Goal: Navigation & Orientation: Find specific page/section

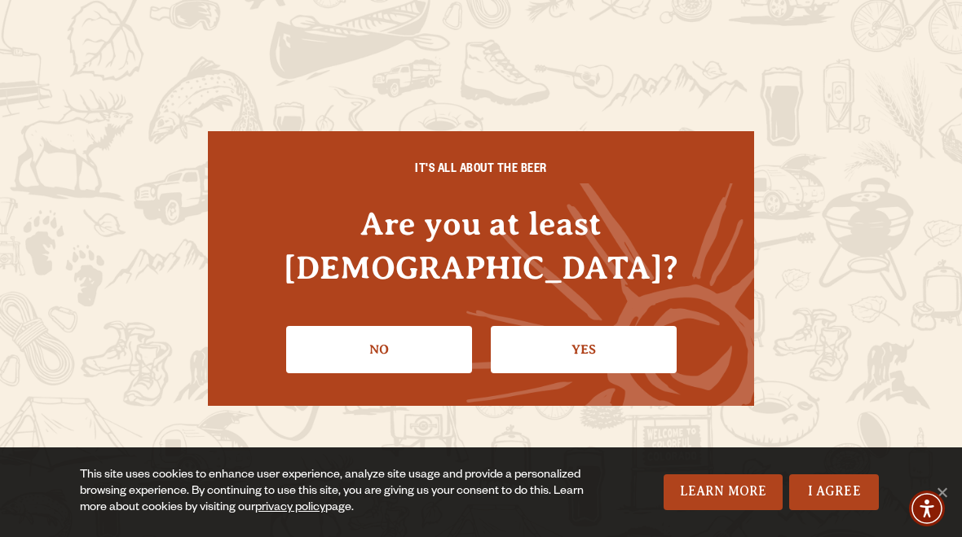
click at [593, 328] on link "Yes" at bounding box center [584, 349] width 186 height 47
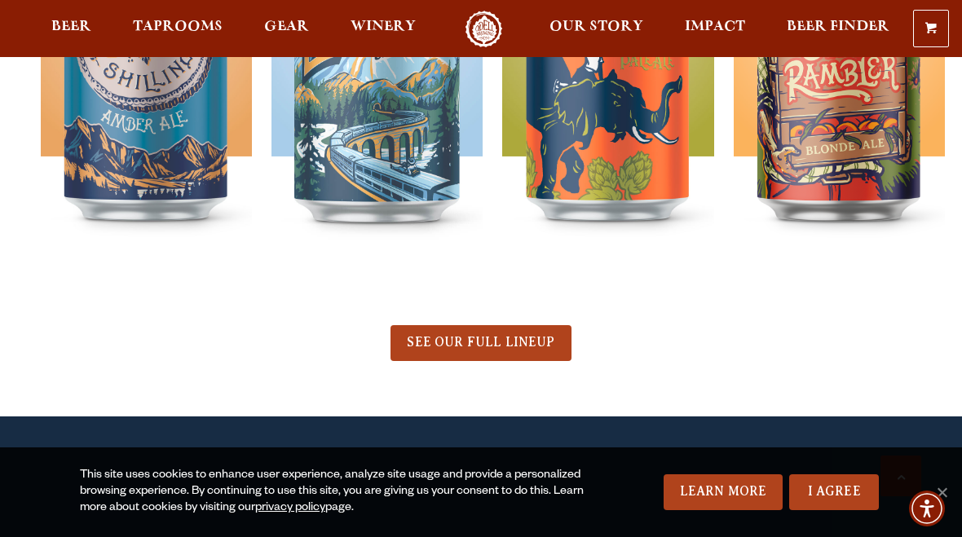
scroll to position [730, 0]
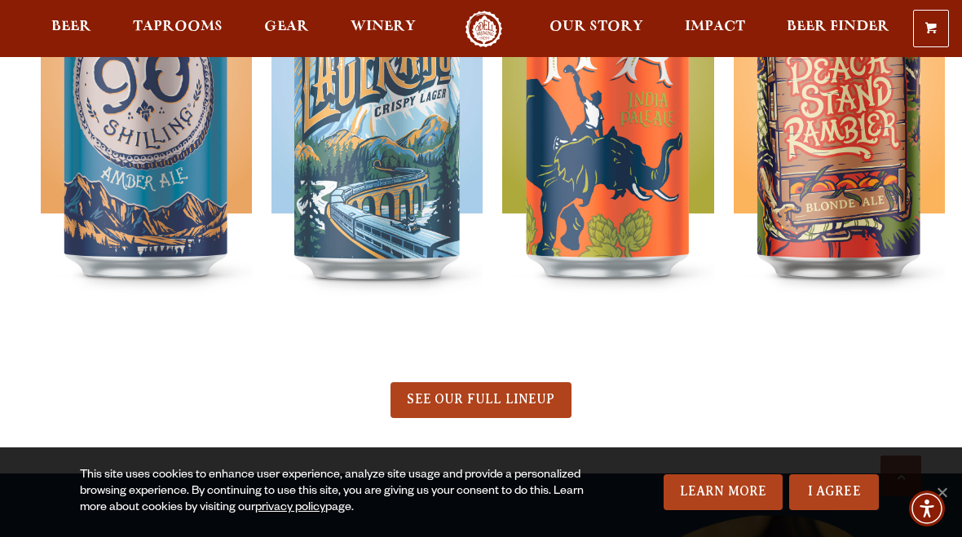
click at [516, 395] on span "SEE OUR FULL LINEUP" at bounding box center [481, 399] width 148 height 15
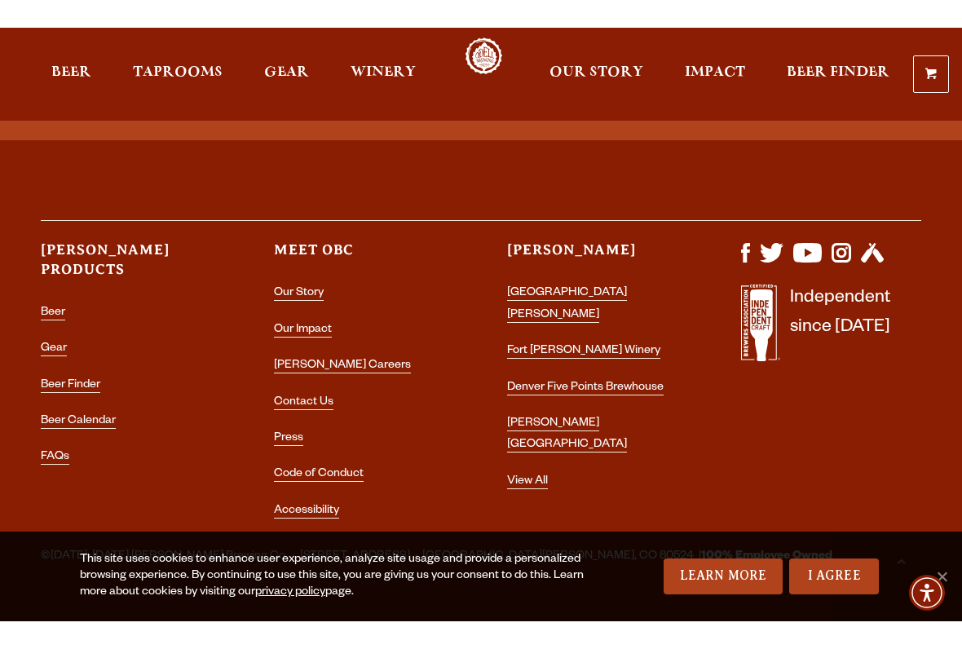
scroll to position [4196, 0]
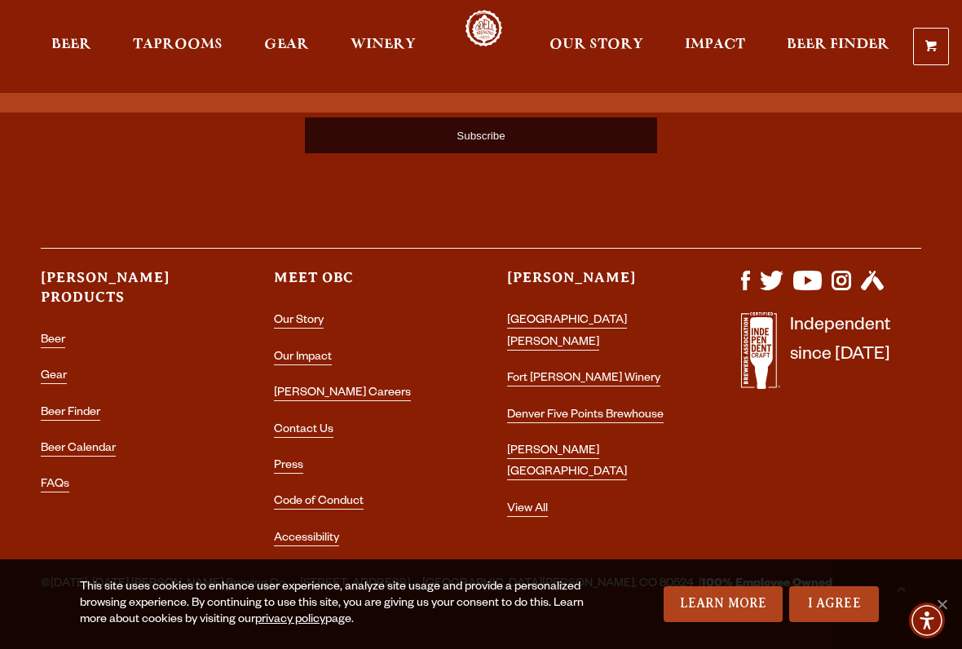
click at [585, 315] on link "[GEOGRAPHIC_DATA][PERSON_NAME]" at bounding box center [567, 332] width 120 height 35
click at [624, 315] on link "[GEOGRAPHIC_DATA][PERSON_NAME]" at bounding box center [567, 332] width 120 height 35
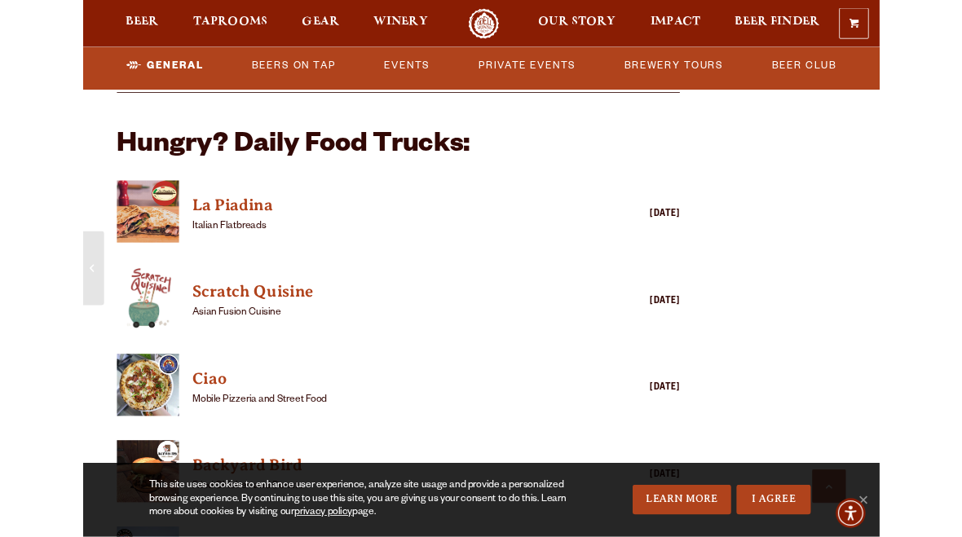
scroll to position [1363, 0]
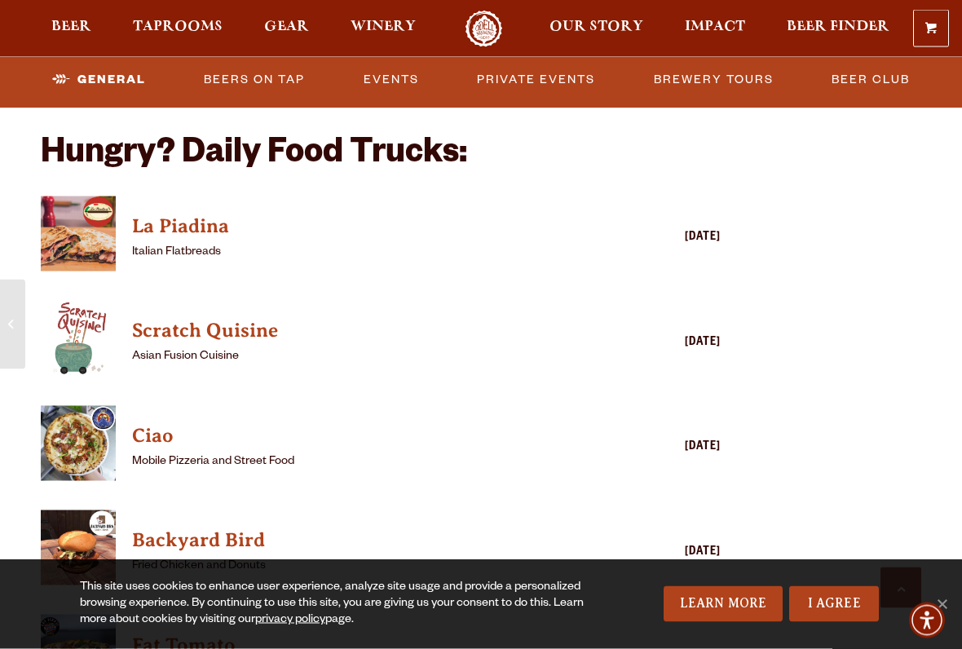
click at [161, 322] on link "Scratch Quisine" at bounding box center [357, 331] width 450 height 33
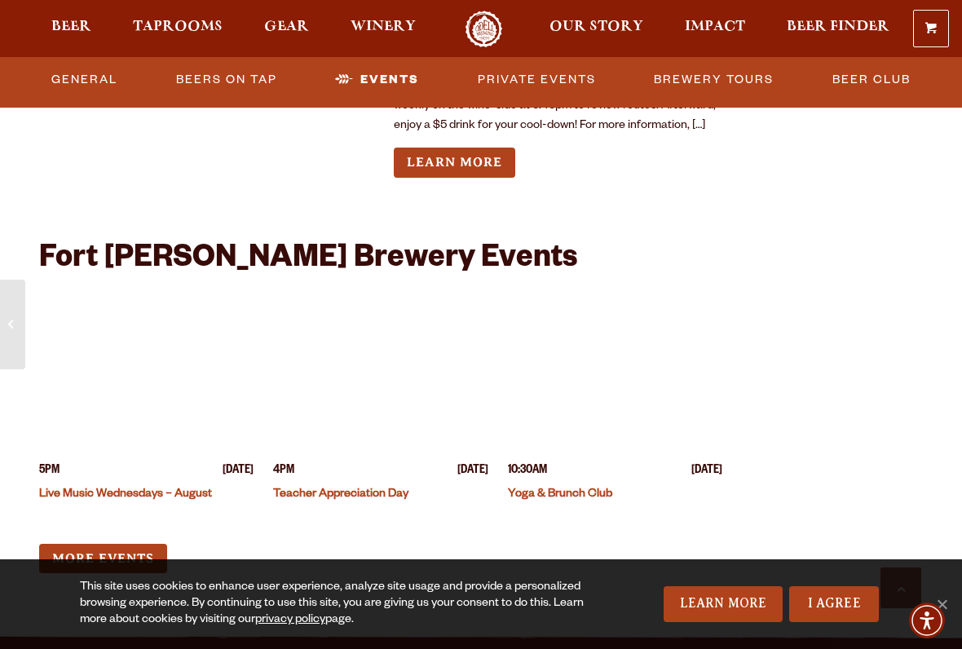
scroll to position [3819, 0]
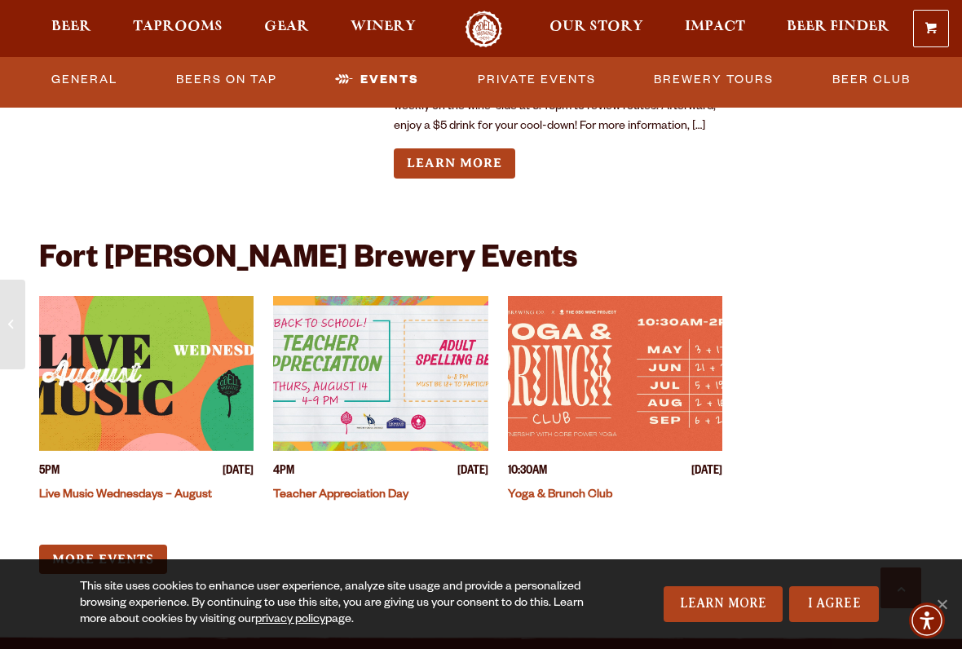
click at [120, 541] on link "More Events" at bounding box center [103, 560] width 128 height 30
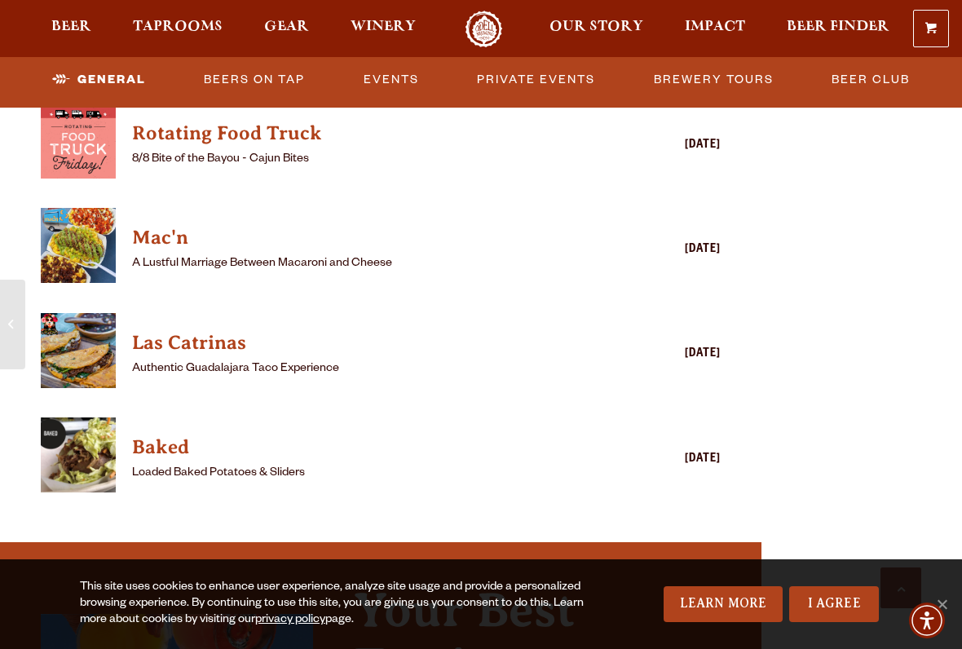
scroll to position [1985, 0]
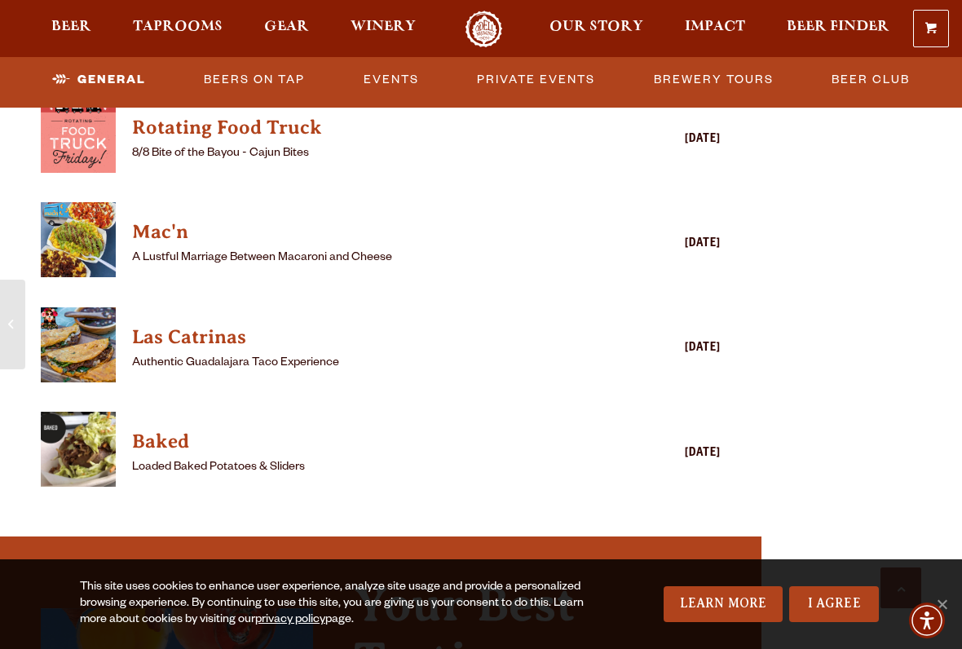
click at [9, 267] on div "Brewhouse Overview Nestled in the Front Range of Northern Colorado, our Fort Co…" at bounding box center [380, 572] width 761 height 3813
click at [5, 268] on div "Brewhouse Overview Nestled in the Front Range of Northern Colorado, our Fort Co…" at bounding box center [380, 572] width 761 height 3813
click at [3, 243] on div "Brewhouse Overview Nestled in the Front Range of Northern Colorado, our Fort Co…" at bounding box center [380, 572] width 761 height 3813
